Goal: Transaction & Acquisition: Purchase product/service

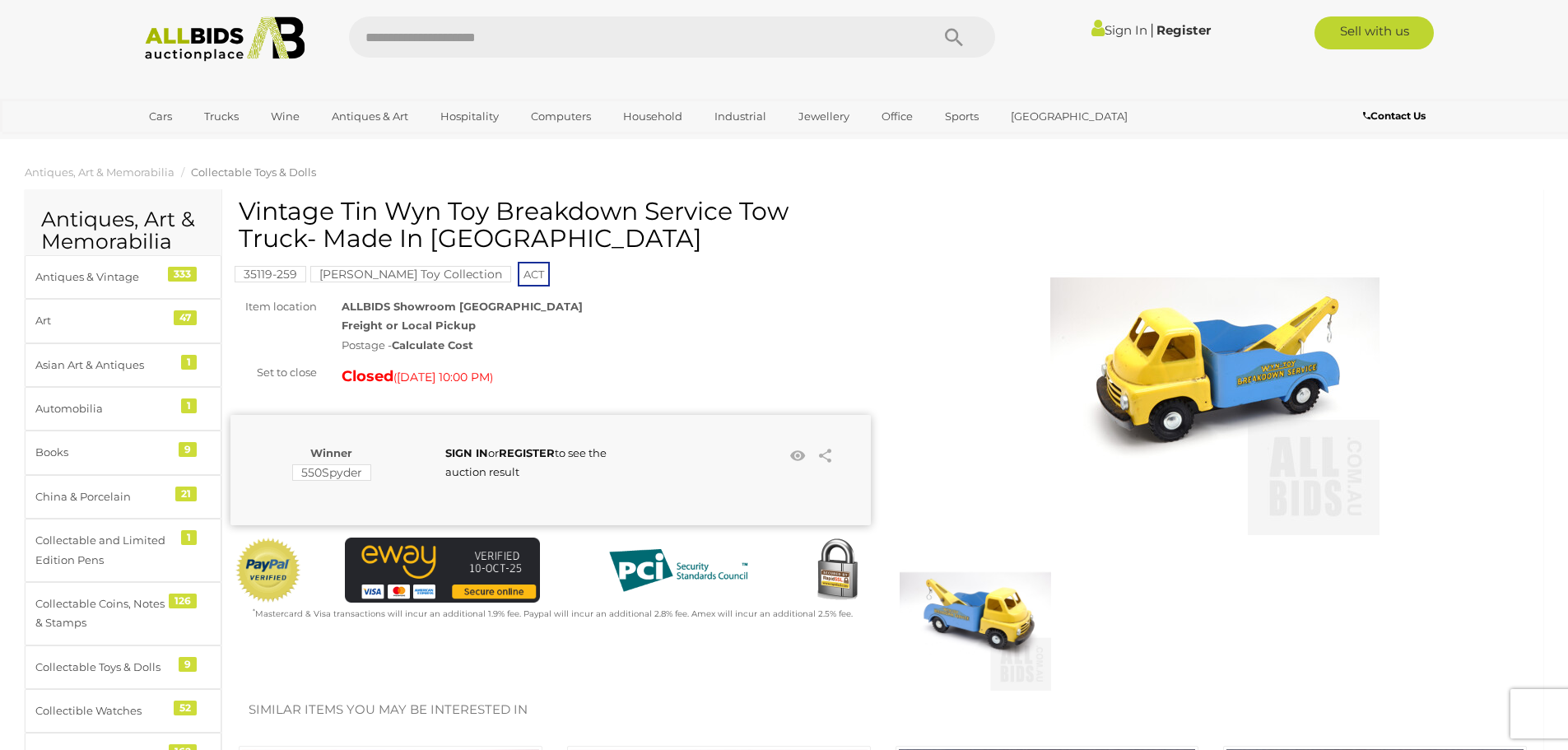
click at [1199, 374] on img at bounding box center [1214, 370] width 330 height 330
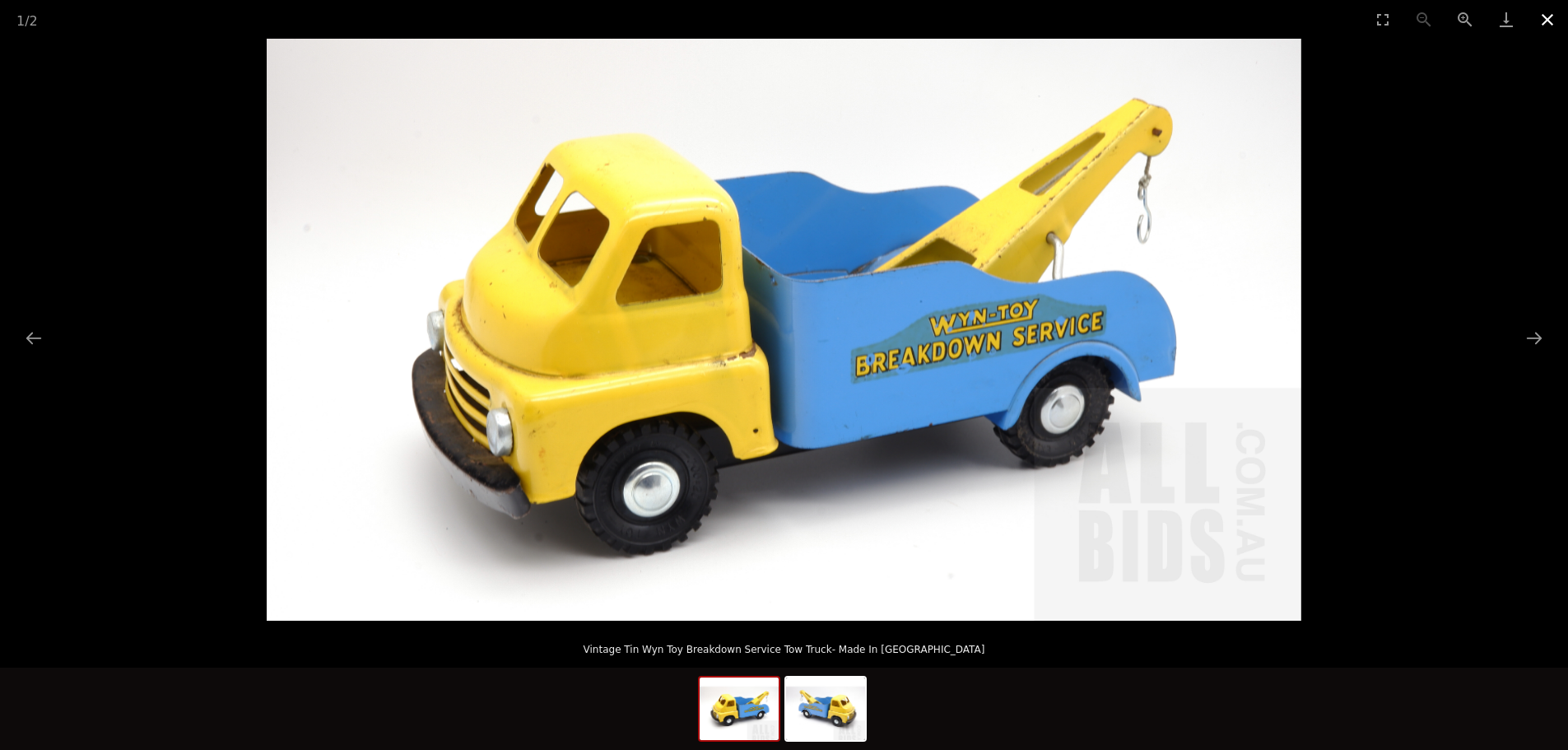
click at [1541, 14] on button "Close gallery" at bounding box center [1547, 19] width 42 height 39
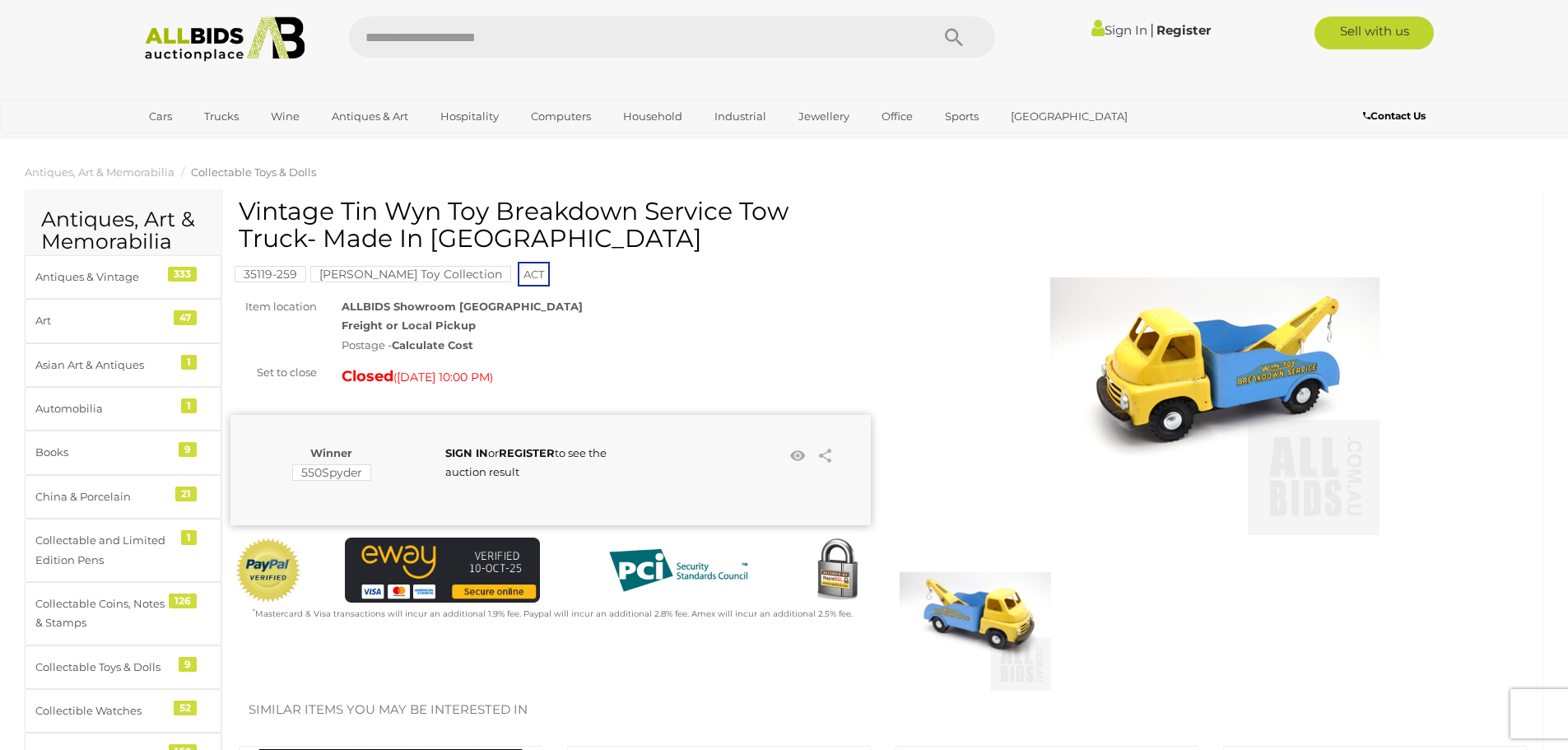
click at [1193, 395] on img at bounding box center [1214, 370] width 330 height 330
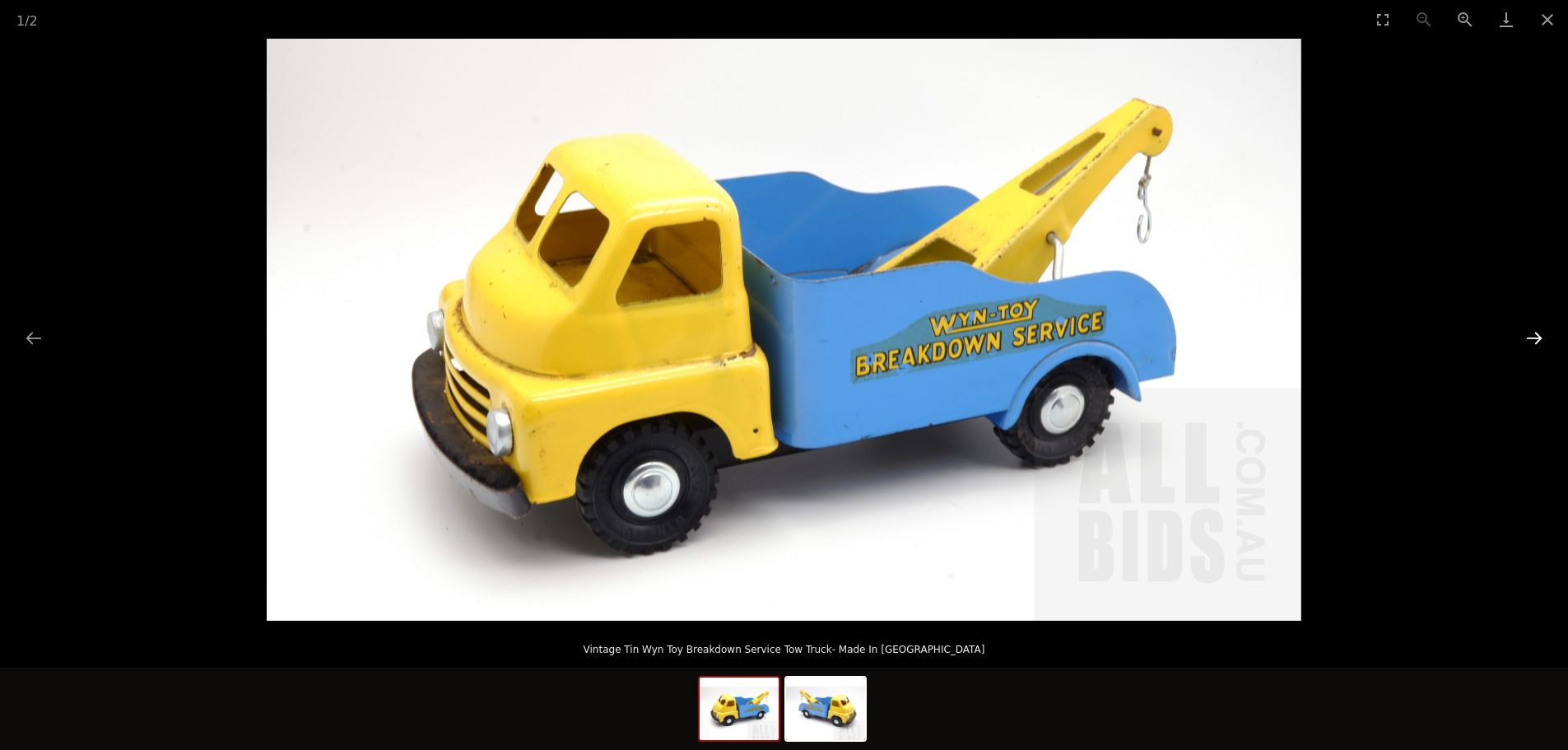
click at [1524, 339] on button "Next slide" at bounding box center [1534, 337] width 35 height 32
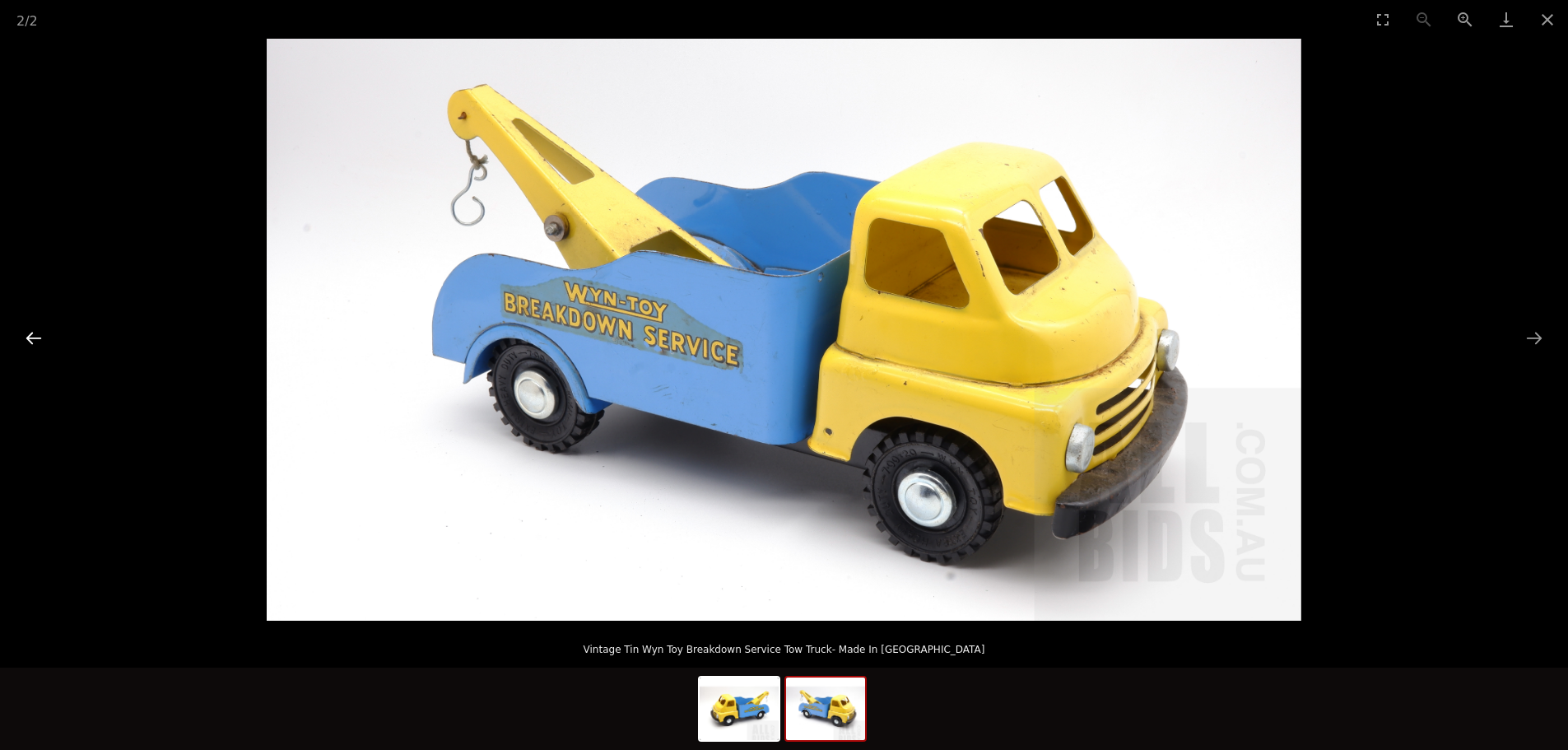
click at [34, 340] on button "Previous slide" at bounding box center [34, 337] width 35 height 32
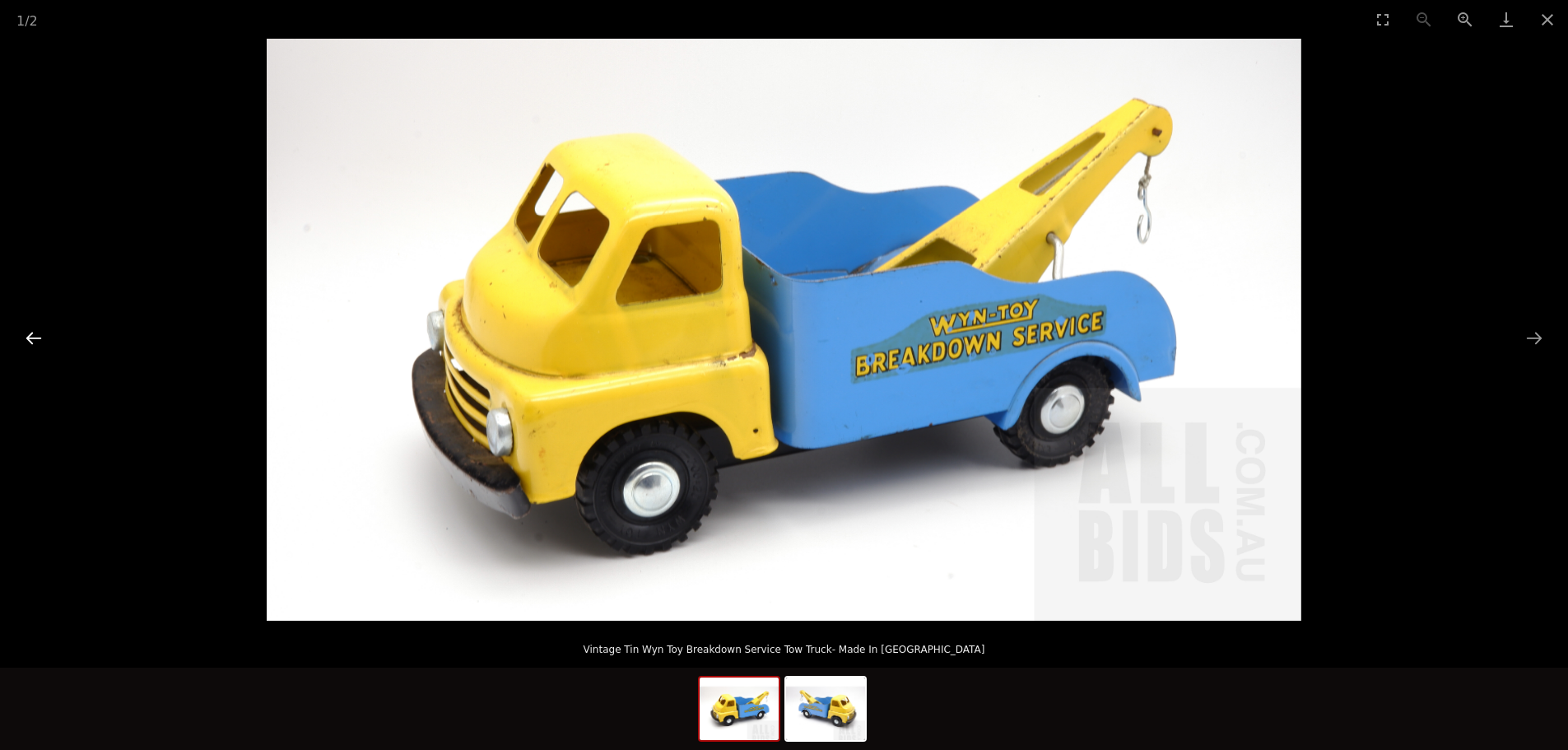
click at [41, 337] on button "Previous slide" at bounding box center [34, 337] width 35 height 32
